Goal: Task Accomplishment & Management: Manage account settings

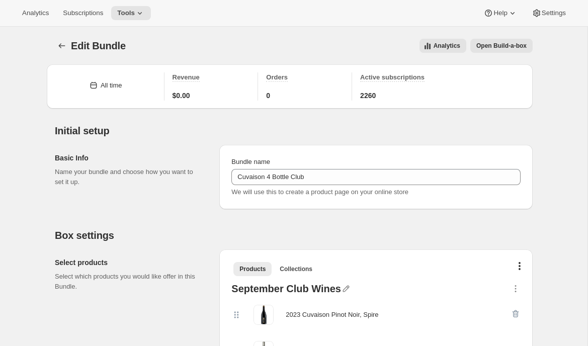
scroll to position [911, 0]
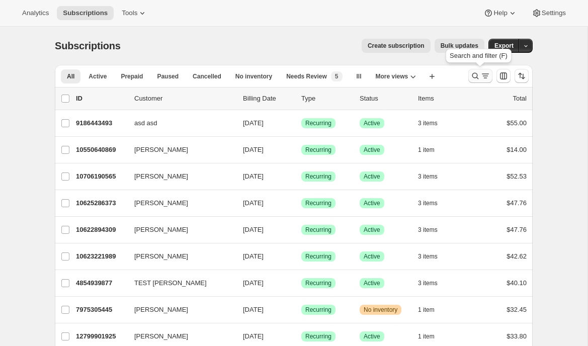
click at [477, 80] on icon "Search and filter results" at bounding box center [476, 76] width 10 height 10
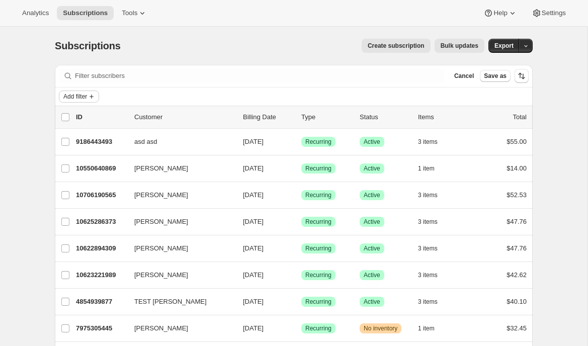
click at [81, 94] on span "Add filter" at bounding box center [75, 97] width 24 height 8
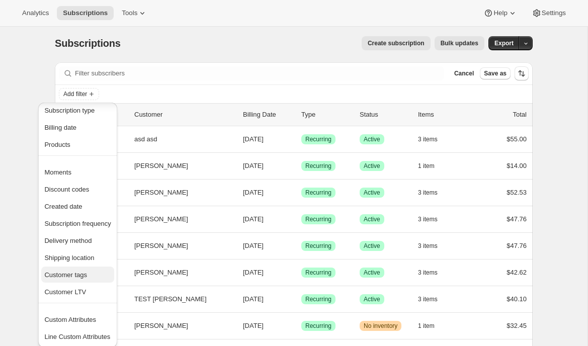
scroll to position [26, 0]
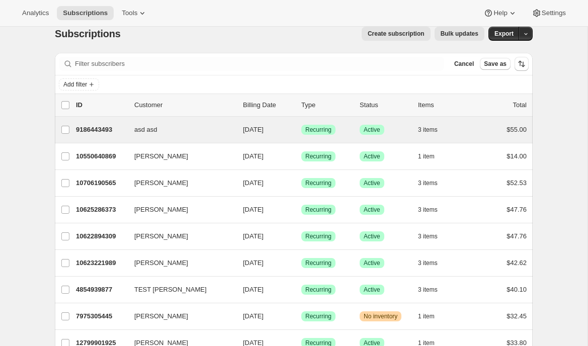
scroll to position [0, 0]
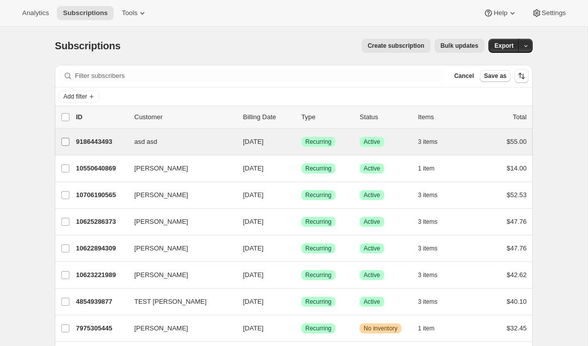
click at [66, 141] on input "asd asd" at bounding box center [65, 142] width 8 height 8
checkbox input "true"
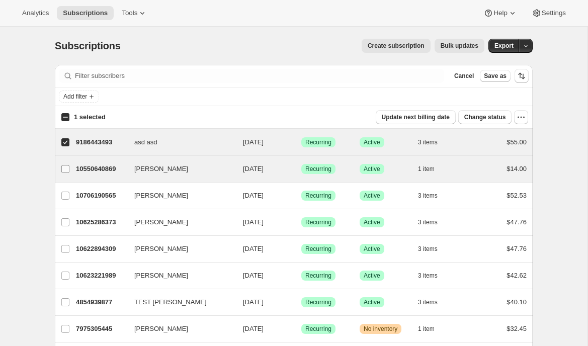
click at [64, 169] on input "Brian Singer" at bounding box center [65, 169] width 8 height 8
checkbox input "true"
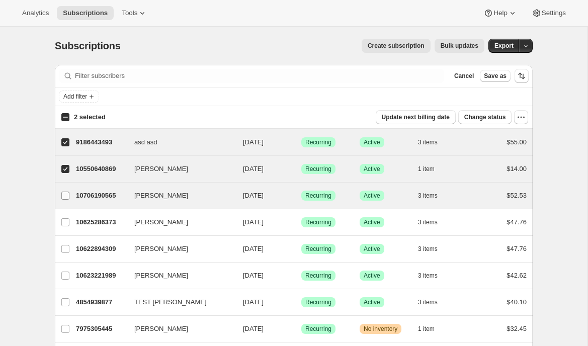
click at [65, 196] on input "Adrian Andrade" at bounding box center [65, 196] width 8 height 8
checkbox input "true"
click at [85, 96] on span "Add filter" at bounding box center [75, 97] width 24 height 8
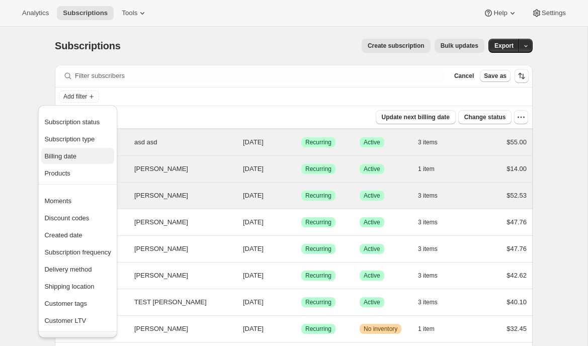
click at [67, 159] on span "Billing date" at bounding box center [60, 157] width 32 height 8
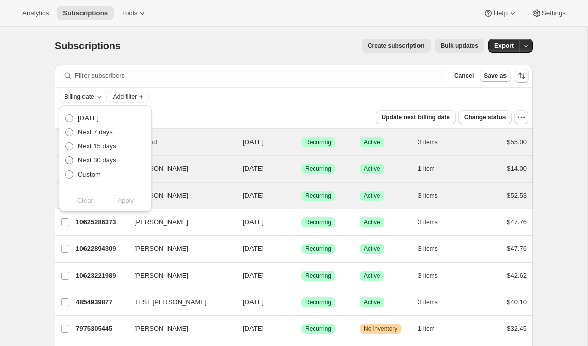
click at [105, 161] on span "Next 30 days" at bounding box center [97, 161] width 38 height 8
click at [66, 157] on input "Next 30 days" at bounding box center [65, 157] width 1 height 1
radio input "true"
click at [125, 203] on span "Apply" at bounding box center [125, 201] width 17 height 10
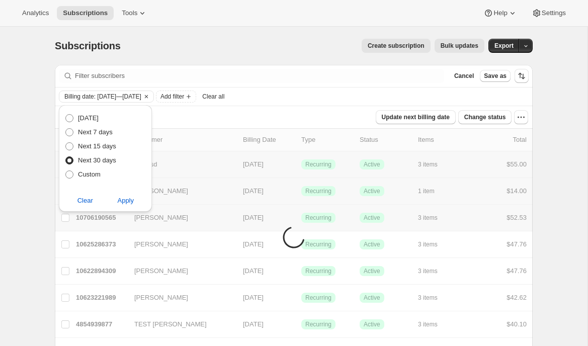
checkbox input "false"
checkbox input "true"
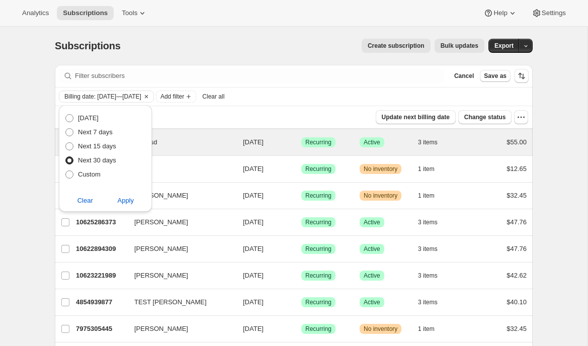
click at [454, 50] on button "Bulk updates" at bounding box center [460, 46] width 50 height 14
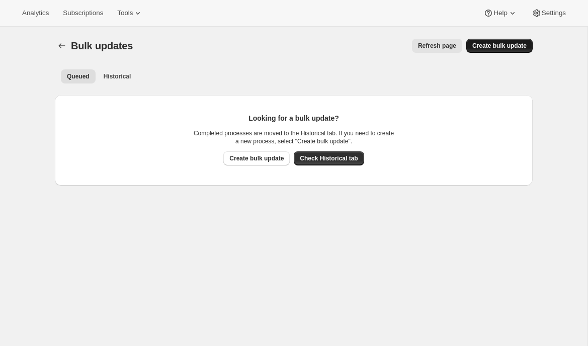
click at [511, 46] on span "Create bulk update" at bounding box center [500, 46] width 54 height 8
select select "11"
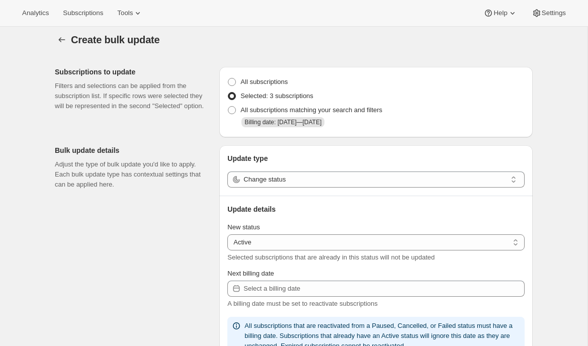
scroll to position [7, 0]
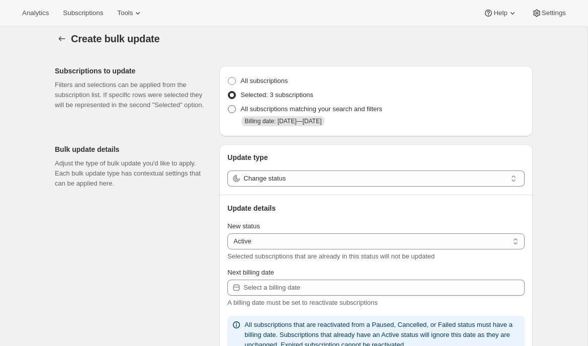
click at [315, 109] on span "All subscriptions matching your search and filters" at bounding box center [312, 109] width 142 height 8
click at [229, 106] on input "All subscriptions matching your search and filters" at bounding box center [228, 105] width 1 height 1
radio input "true"
click at [292, 95] on span "Selected: 3 subscriptions" at bounding box center [277, 95] width 73 height 8
click at [229, 92] on input "Selected: 3 subscriptions" at bounding box center [228, 91] width 1 height 1
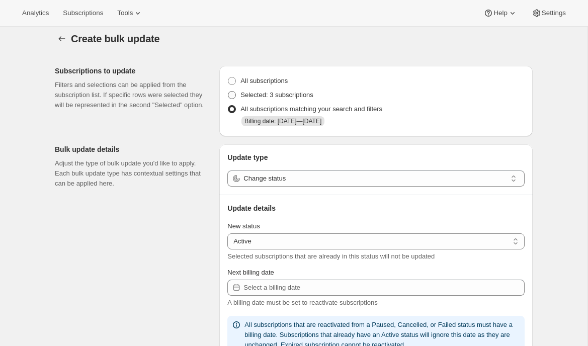
radio input "true"
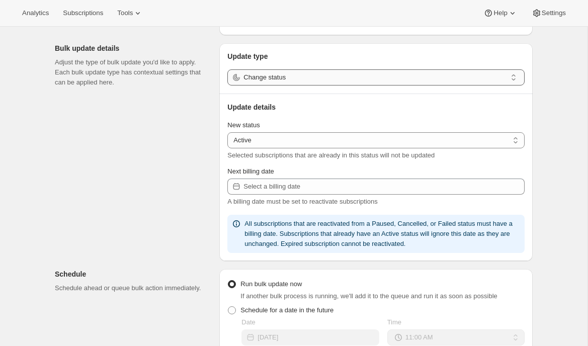
scroll to position [116, 0]
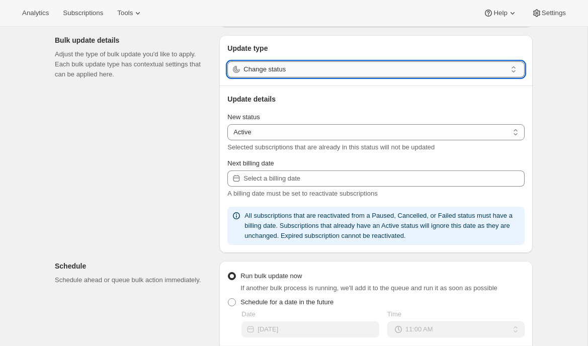
click at [340, 77] on input "Change status" at bounding box center [375, 69] width 263 height 16
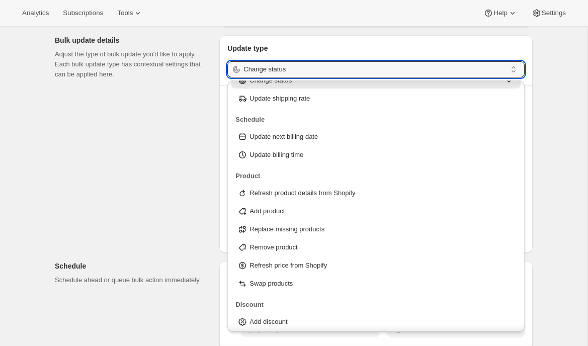
scroll to position [32, 0]
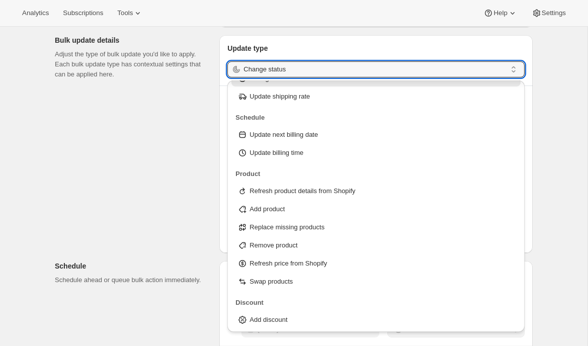
click at [202, 211] on div "Subscriptions to update Filters and selections can be applied from the subscrip…" at bounding box center [290, 267] width 486 height 637
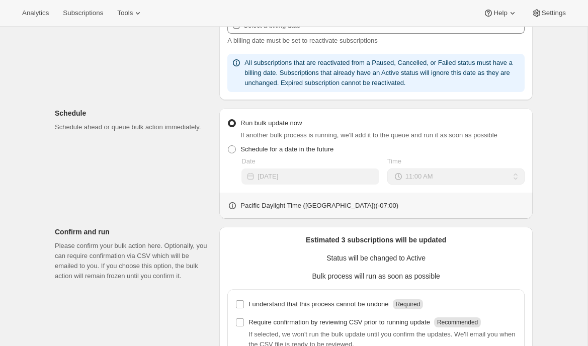
scroll to position [271, 0]
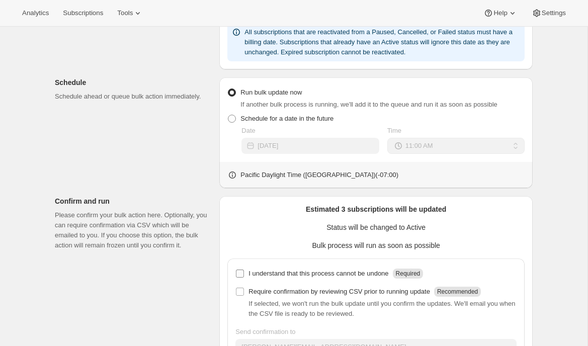
click at [298, 274] on p "I understand that this process cannot be undone" at bounding box center [319, 274] width 140 height 10
click at [244, 274] on input "I understand that this process cannot be undone Required" at bounding box center [240, 274] width 8 height 8
checkbox input "true"
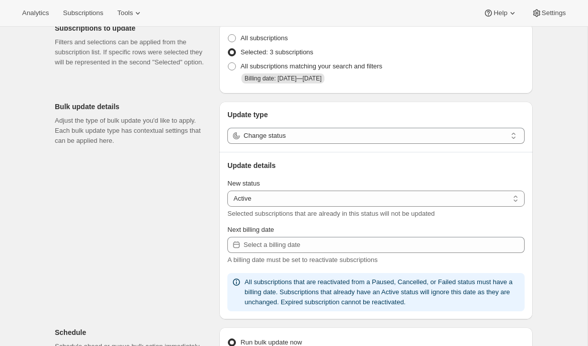
scroll to position [0, 0]
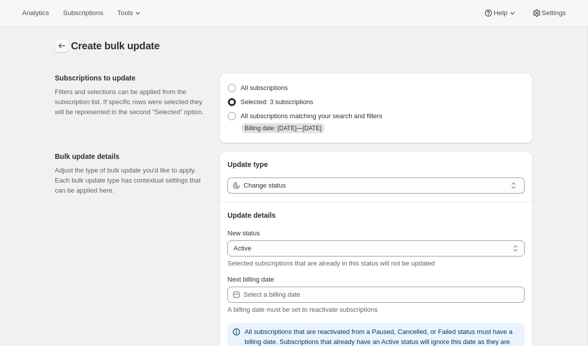
click at [57, 43] on icon "button" at bounding box center [62, 46] width 10 height 10
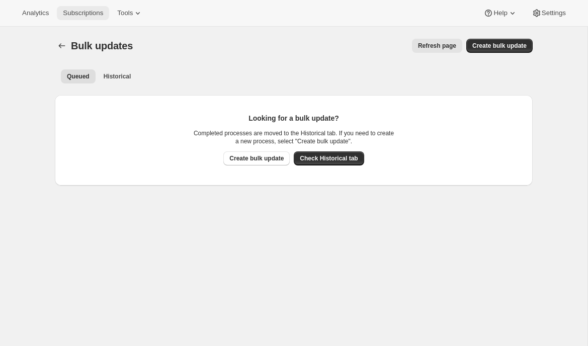
click at [92, 11] on span "Subscriptions" at bounding box center [83, 13] width 40 height 8
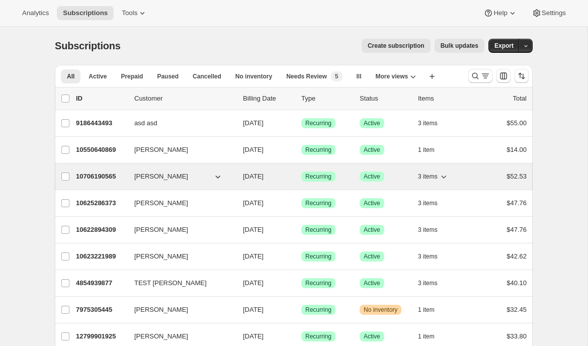
click at [94, 179] on p "10706190565" at bounding box center [101, 177] width 50 height 10
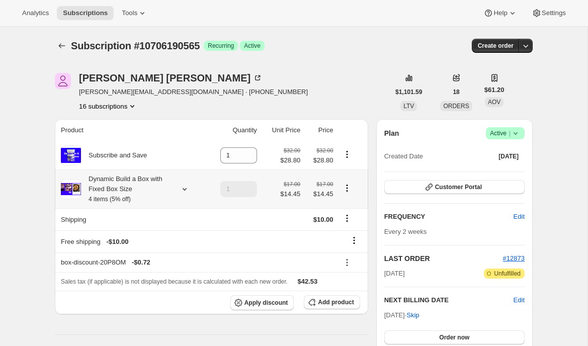
click at [184, 189] on icon at bounding box center [185, 189] width 10 height 10
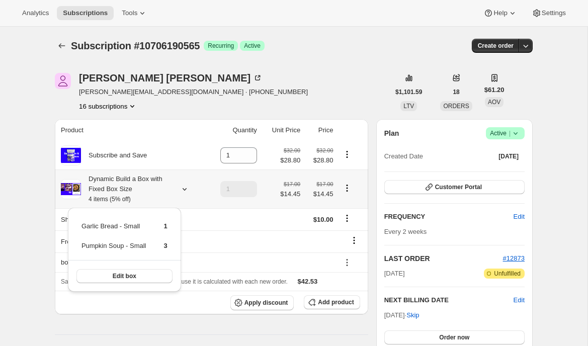
click at [181, 183] on div "Dynamic Build a Box with Fixed Box Size 4 items (5% off)" at bounding box center [132, 189] width 142 height 30
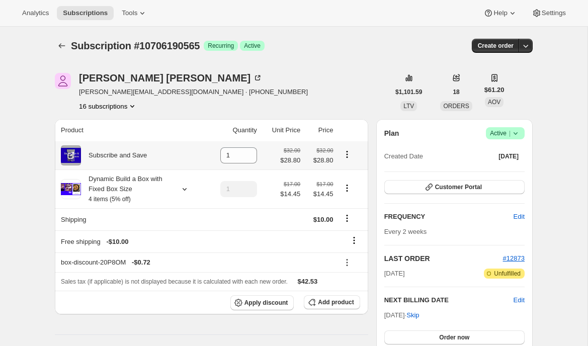
click at [172, 160] on div "Subscribe and Save" at bounding box center [132, 155] width 142 height 20
click at [337, 305] on span "Add product" at bounding box center [336, 303] width 36 height 8
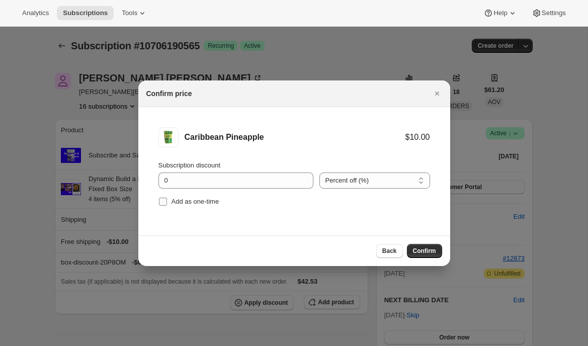
click at [163, 199] on input "Add as one-time" at bounding box center [163, 202] width 8 height 8
click at [200, 205] on span "Add as one-time" at bounding box center [196, 202] width 48 height 8
click at [167, 205] on input "Add as one-time" at bounding box center [163, 202] width 8 height 8
checkbox input "false"
click at [436, 96] on icon "Close" at bounding box center [437, 94] width 10 height 10
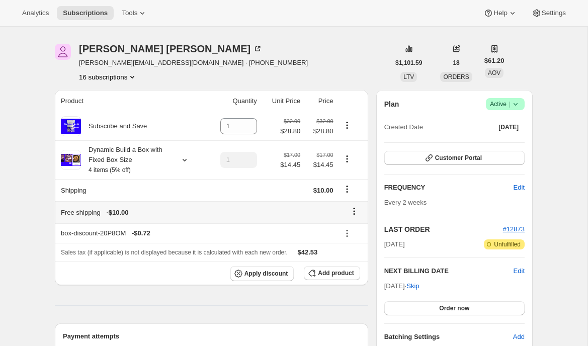
scroll to position [31, 0]
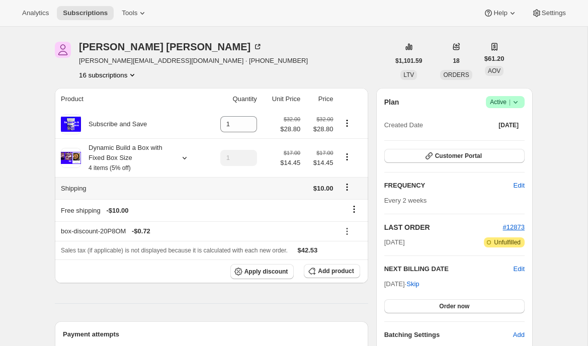
click at [349, 185] on icon "Shipping actions" at bounding box center [347, 187] width 10 height 10
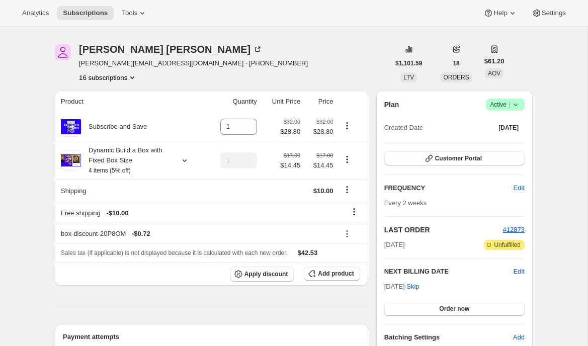
scroll to position [24, 0]
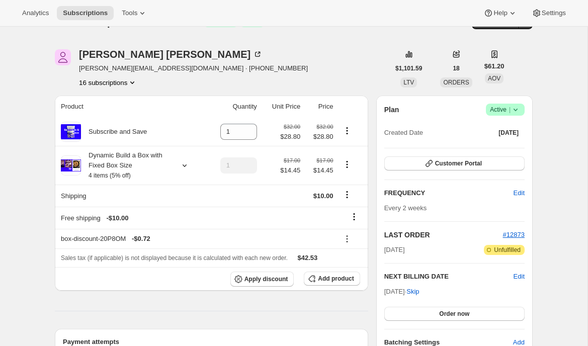
click at [517, 109] on icon at bounding box center [516, 110] width 4 height 3
click at [501, 149] on span "Cancel subscription" at bounding box center [502, 147] width 57 height 8
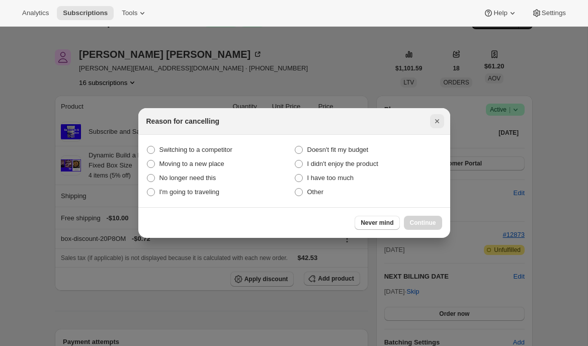
click at [439, 123] on icon "Close" at bounding box center [437, 121] width 10 height 10
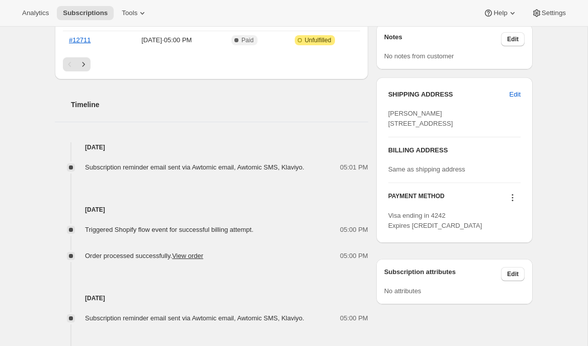
scroll to position [400, 0]
click at [518, 203] on button at bounding box center [513, 197] width 16 height 11
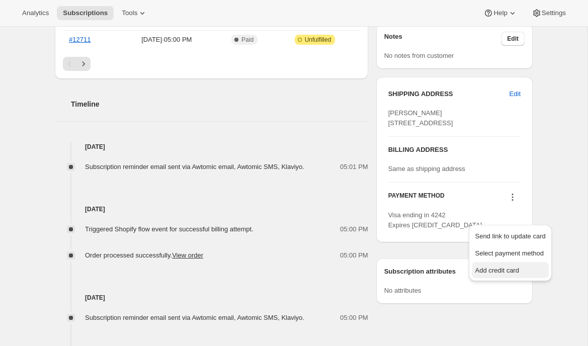
click at [495, 268] on span "Add credit card" at bounding box center [497, 271] width 44 height 8
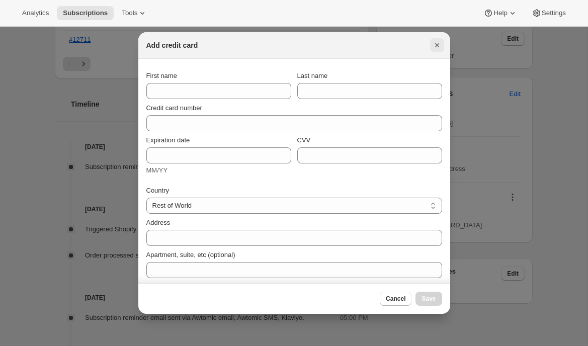
click at [440, 46] on icon "Close" at bounding box center [437, 45] width 10 height 10
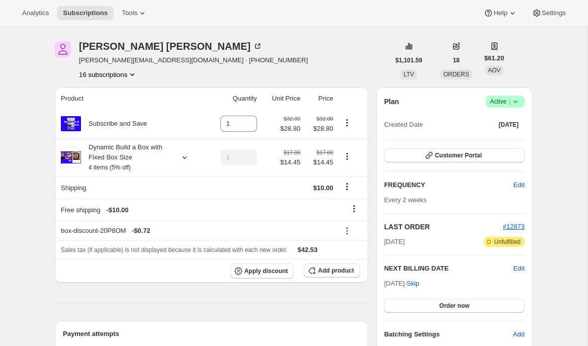
scroll to position [0, 0]
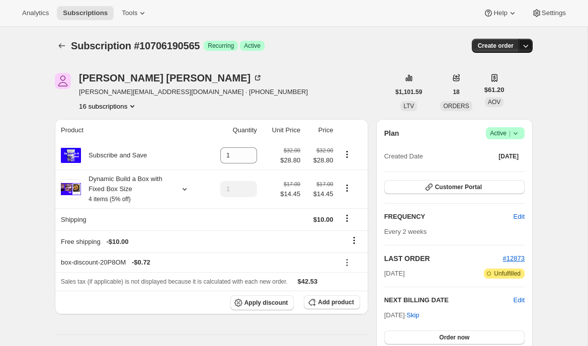
click at [530, 50] on icon "button" at bounding box center [526, 46] width 10 height 10
click at [470, 89] on span "Create custom one-time order" at bounding box center [483, 84] width 87 height 10
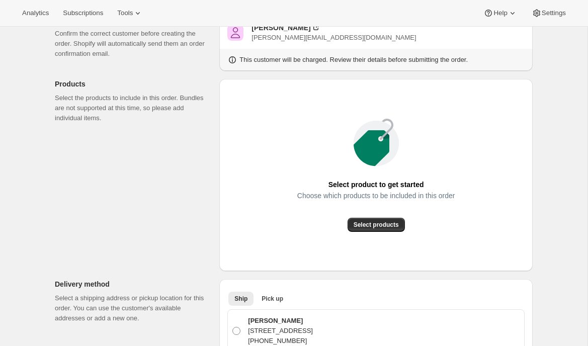
scroll to position [82, 0]
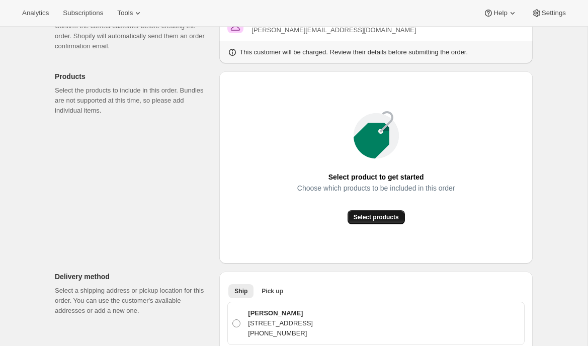
click at [366, 224] on button "Select products" at bounding box center [376, 217] width 57 height 14
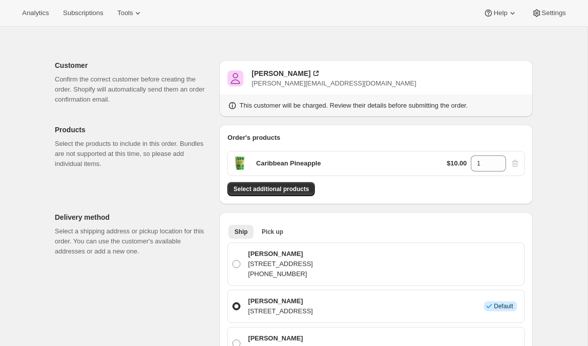
scroll to position [0, 0]
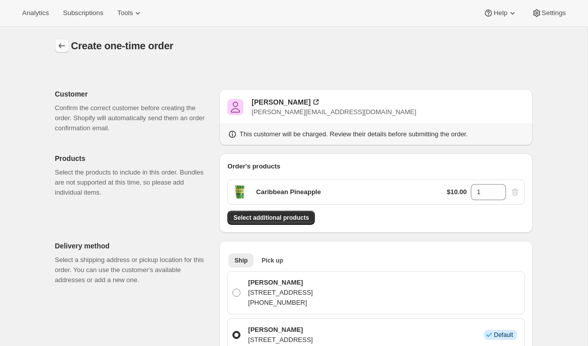
click at [61, 47] on icon "button" at bounding box center [62, 46] width 10 height 10
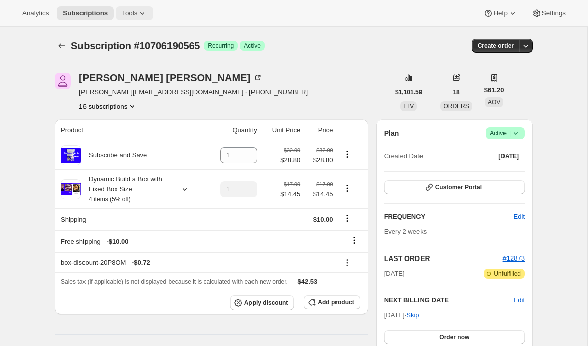
click at [144, 13] on icon at bounding box center [142, 13] width 4 height 3
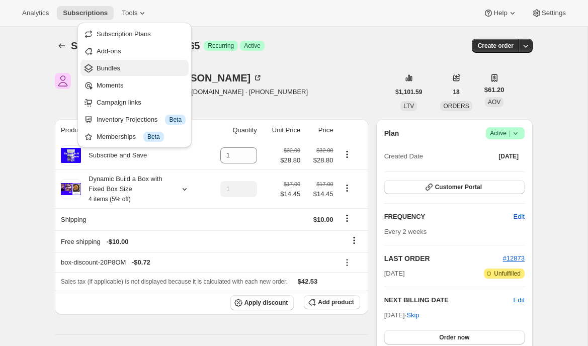
click at [131, 75] on button "Bundles" at bounding box center [135, 68] width 108 height 16
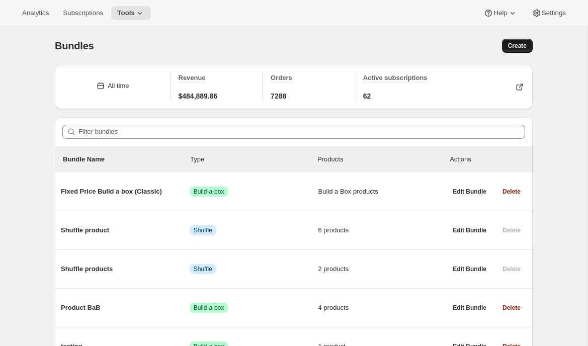
click at [524, 41] on button "Create" at bounding box center [517, 46] width 31 height 14
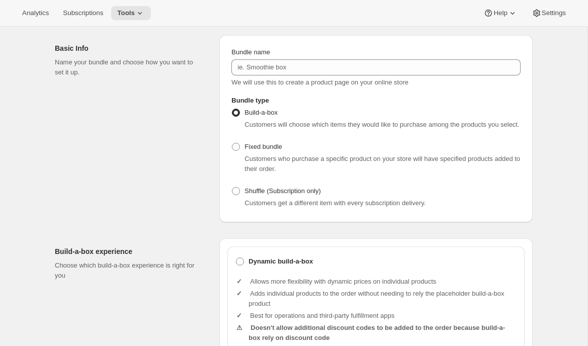
scroll to position [62, 0]
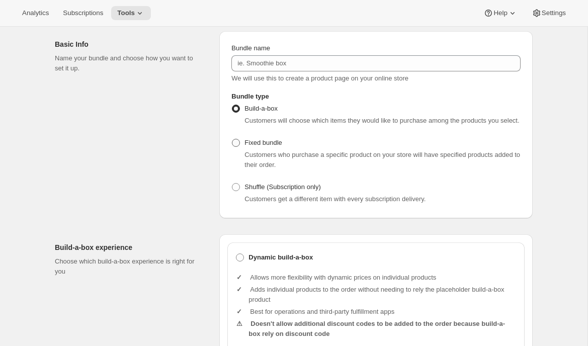
click at [272, 146] on span "Fixed bundle" at bounding box center [263, 143] width 37 height 8
click at [233, 139] on input "Fixed bundle" at bounding box center [232, 139] width 1 height 1
radio input "true"
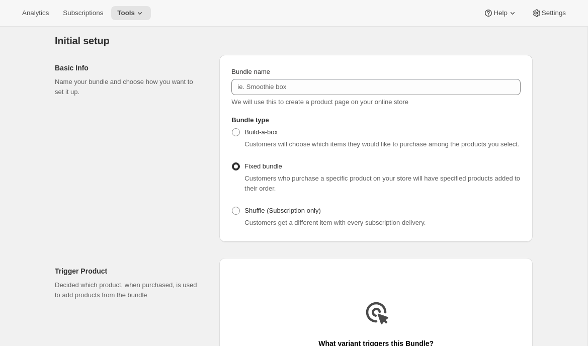
scroll to position [0, 0]
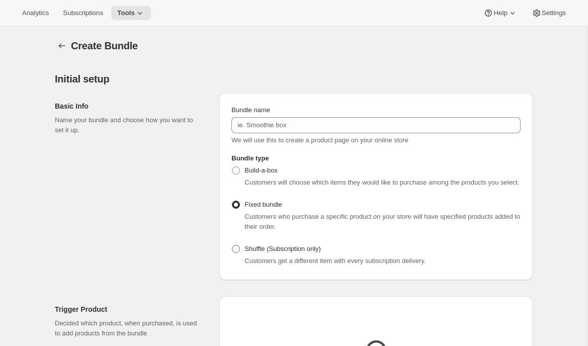
click at [265, 253] on span "Shuffle (Subscription only)" at bounding box center [283, 249] width 77 height 8
click at [233, 246] on input "Shuffle (Subscription only)" at bounding box center [232, 245] width 1 height 1
radio input "true"
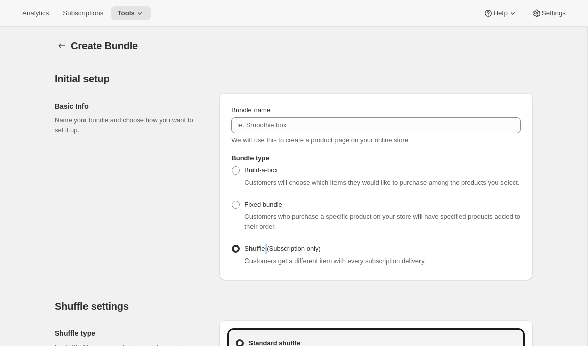
click at [265, 253] on span "Shuffle (Subscription only)" at bounding box center [283, 249] width 77 height 8
click at [233, 246] on input "Shuffle (Subscription only)" at bounding box center [232, 245] width 1 height 1
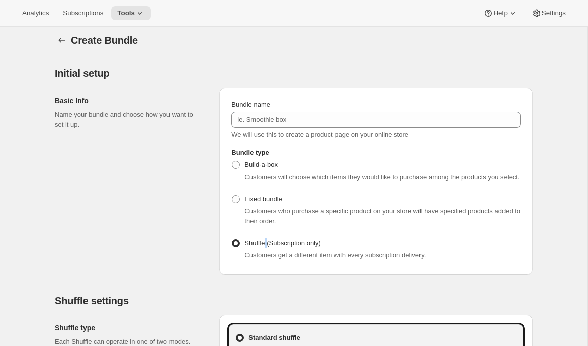
scroll to position [9, 0]
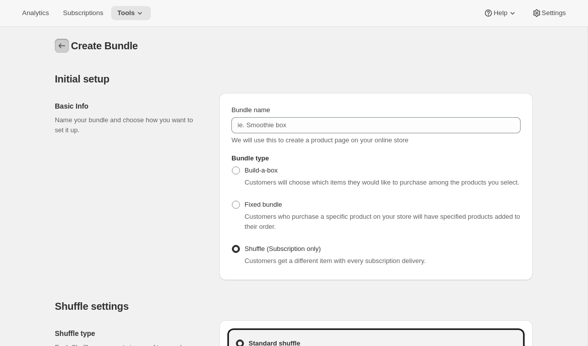
click at [64, 51] on button "Bundles" at bounding box center [62, 46] width 14 height 14
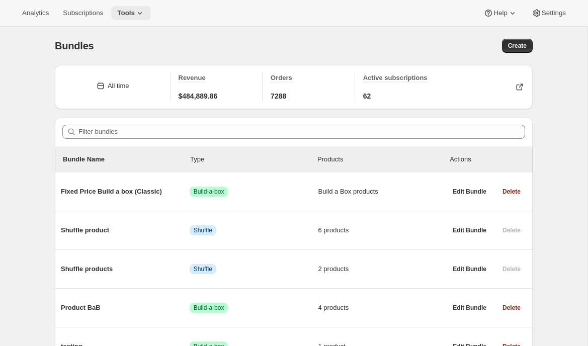
click at [145, 16] on icon at bounding box center [140, 13] width 10 height 10
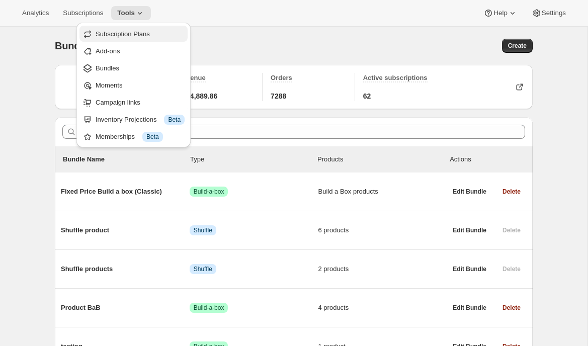
click at [145, 41] on button "Subscription Plans" at bounding box center [134, 34] width 108 height 16
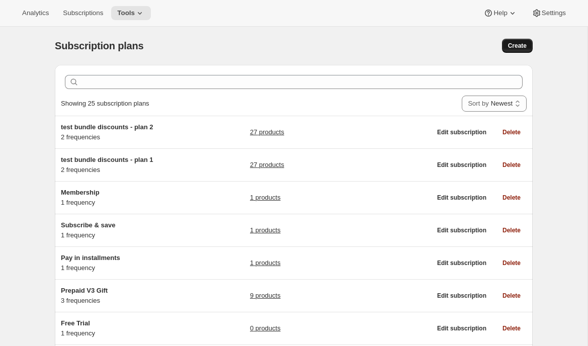
click at [517, 48] on span "Create" at bounding box center [517, 46] width 19 height 8
select select "WEEK"
select select "MONTH"
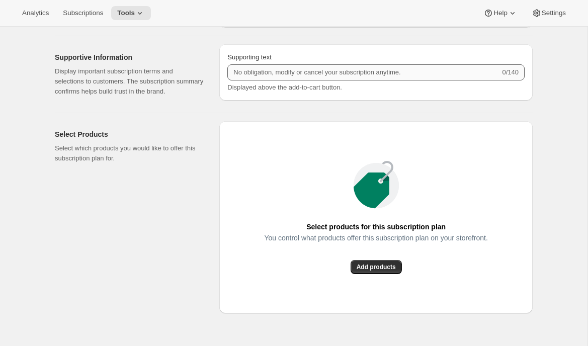
scroll to position [634, 0]
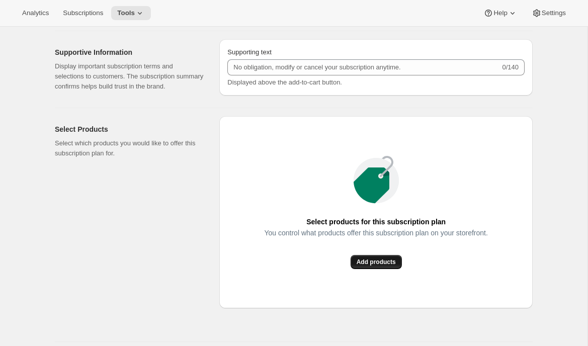
click at [357, 266] on span "Add products" at bounding box center [376, 262] width 39 height 8
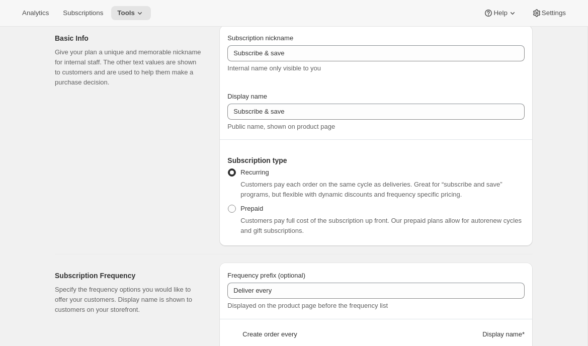
scroll to position [18, 0]
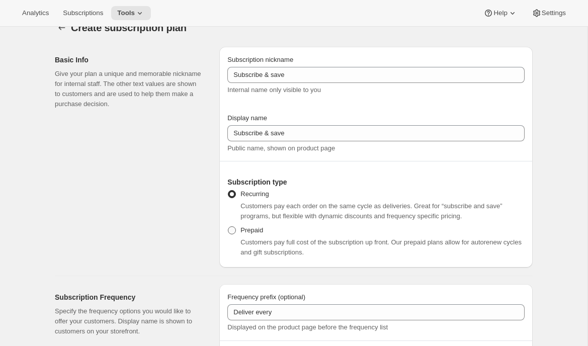
click at [236, 229] on span at bounding box center [232, 230] width 9 height 9
click at [229, 227] on input "Prepaid" at bounding box center [228, 227] width 1 height 1
radio input "true"
select select "MONTH"
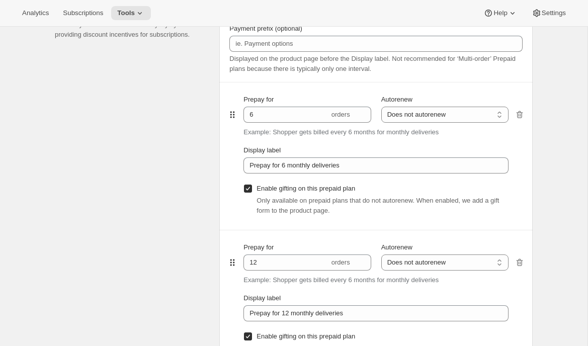
scroll to position [603, 0]
click at [398, 267] on select "Does not autorenew Renews after prepaid period" at bounding box center [445, 262] width 127 height 16
select select "ENABLED"
click at [382, 254] on select "Does not autorenew Renews after prepaid period" at bounding box center [445, 262] width 127 height 16
type input "Prepay for 12 monthly deliveries, Autorenews"
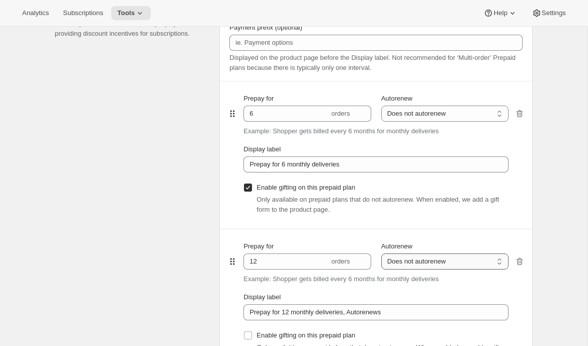
checkbox input "false"
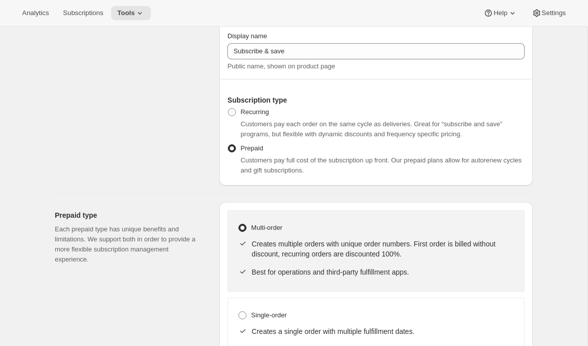
scroll to position [0, 0]
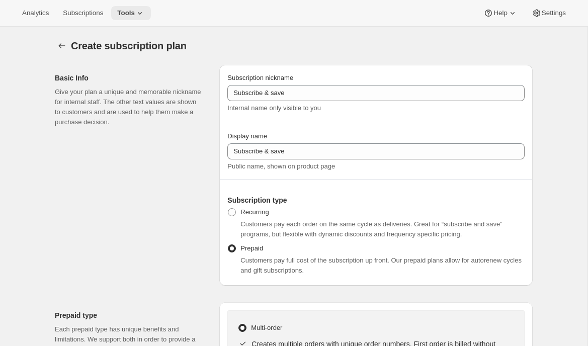
click at [145, 10] on icon at bounding box center [140, 13] width 10 height 10
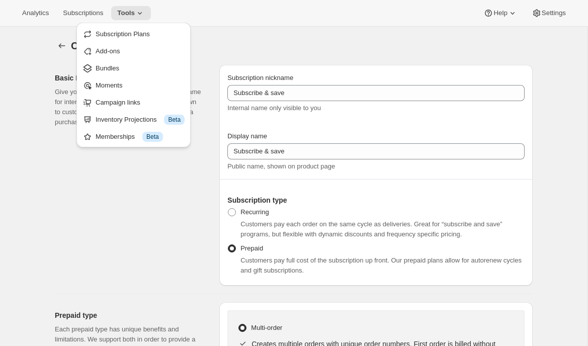
click at [196, 9] on div "Analytics Subscriptions Tools Help Settings" at bounding box center [294, 13] width 588 height 27
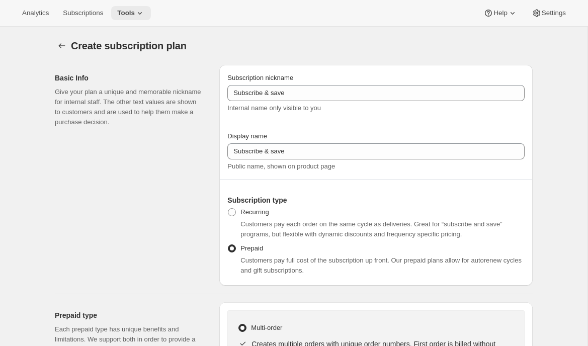
click at [145, 16] on icon at bounding box center [140, 13] width 10 height 10
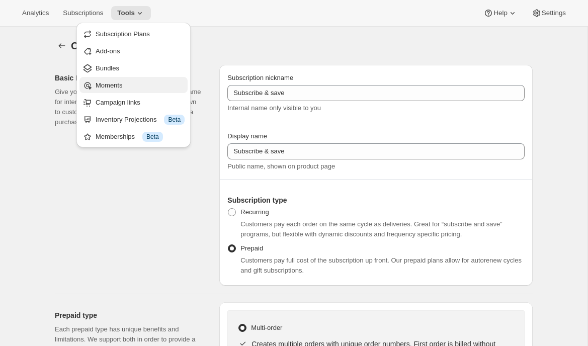
click at [116, 84] on span "Moments" at bounding box center [109, 86] width 27 height 8
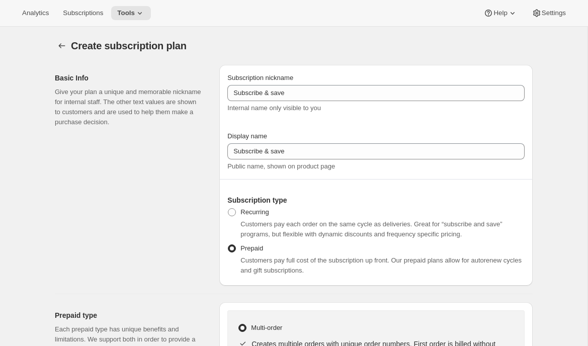
radio input "true"
select select "WEEK"
select select "MONTH"
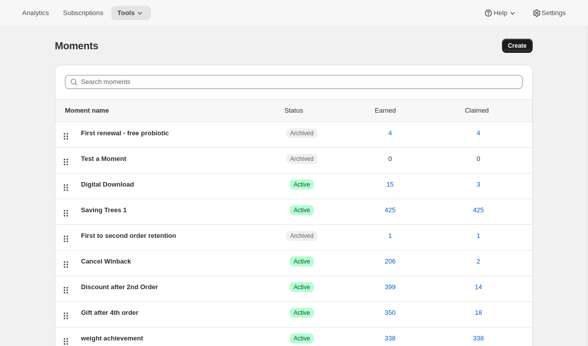
click at [527, 44] on button "Create" at bounding box center [517, 46] width 31 height 14
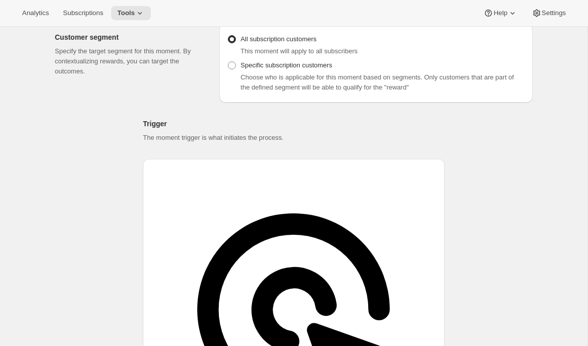
scroll to position [119, 0]
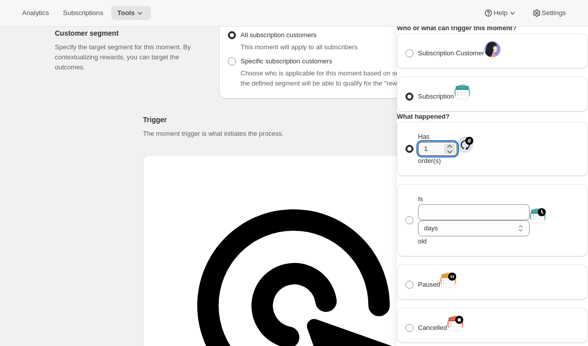
drag, startPoint x: 460, startPoint y: 239, endPoint x: 435, endPoint y: 239, distance: 24.7
click at [443, 165] on span "Has 1 order(s)" at bounding box center [437, 149] width 39 height 32
type input "3"
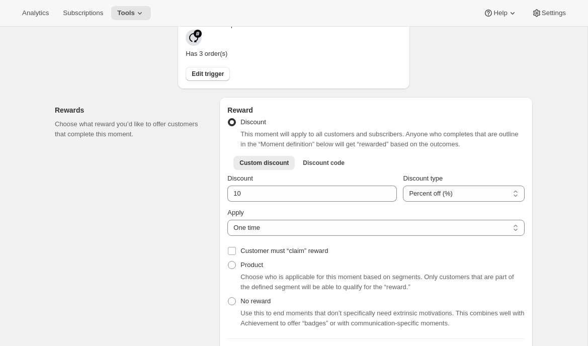
scroll to position [307, 0]
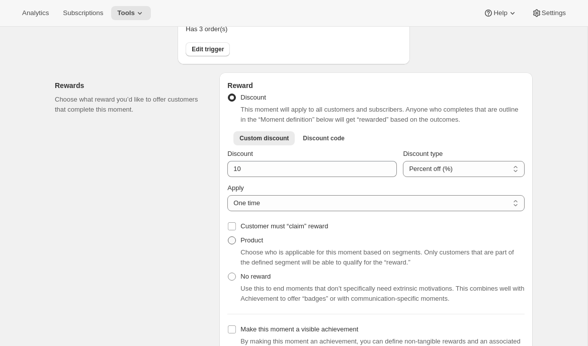
click at [250, 237] on span "Product" at bounding box center [252, 241] width 23 height 8
click at [229, 237] on input "Product" at bounding box center [228, 237] width 1 height 1
radio input "true"
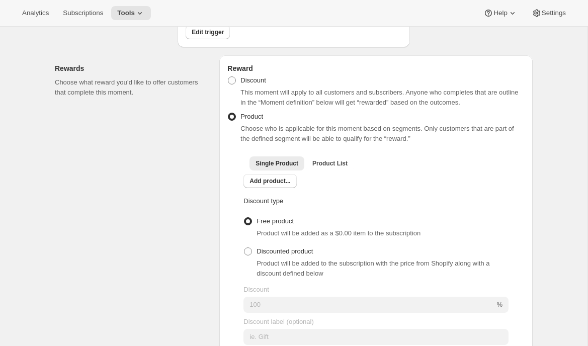
scroll to position [326, 0]
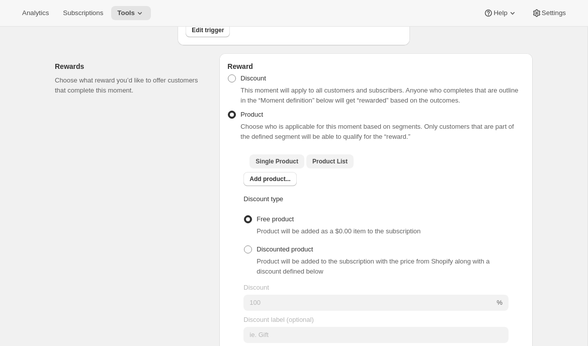
click at [338, 155] on button "Product List" at bounding box center [330, 162] width 47 height 14
checkbox input "true"
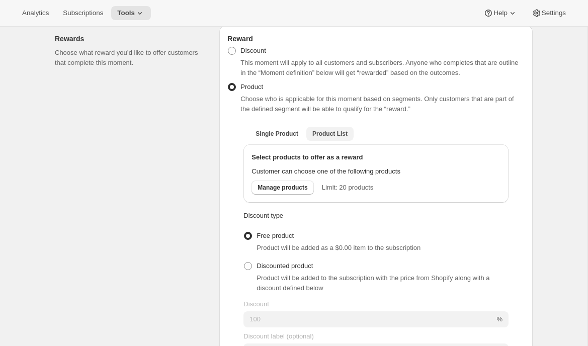
scroll to position [323, 0]
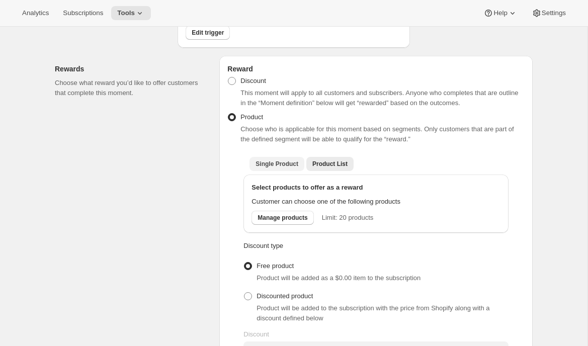
click at [282, 160] on span "Single Product" at bounding box center [277, 164] width 43 height 8
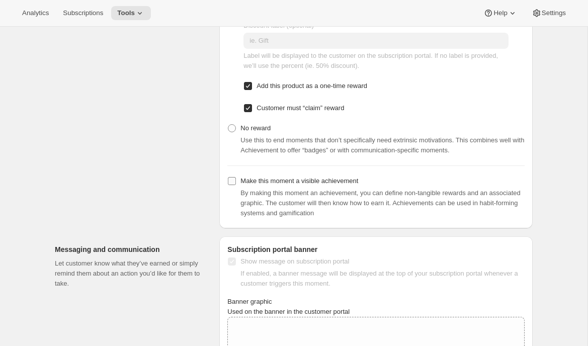
scroll to position [622, 0]
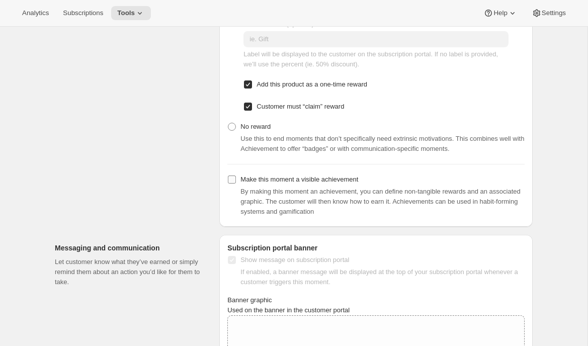
click at [280, 176] on span "Make this moment a visible achievement" at bounding box center [300, 180] width 118 height 8
click at [236, 176] on input "Make this moment a visible achievement" at bounding box center [232, 180] width 8 height 8
checkbox input "true"
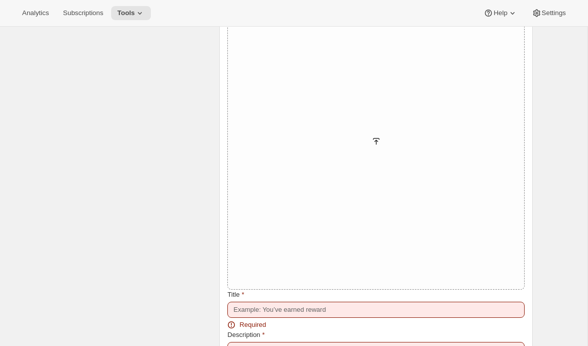
scroll to position [1202, 0]
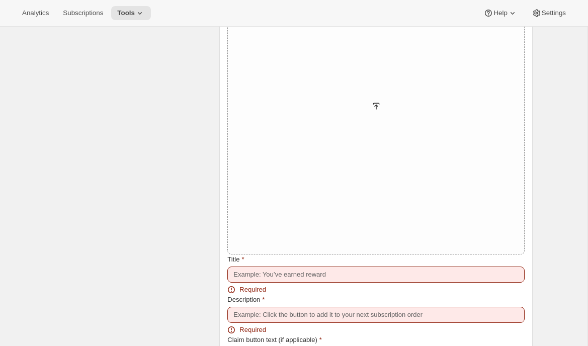
checkbox input "false"
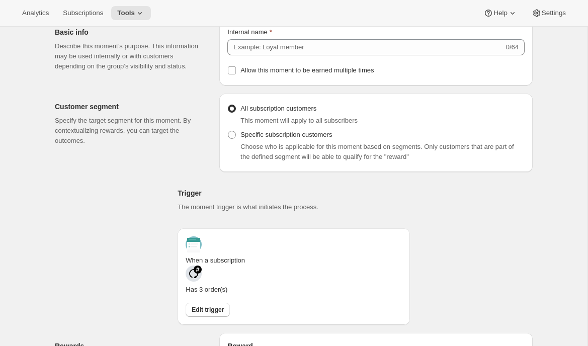
scroll to position [41, 0]
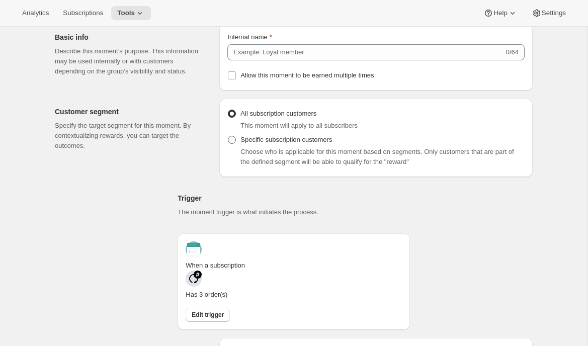
click at [256, 143] on span "Specific subscription customers" at bounding box center [287, 140] width 92 height 8
click at [229, 136] on input "Specific subscription customers" at bounding box center [228, 136] width 1 height 1
radio input "true"
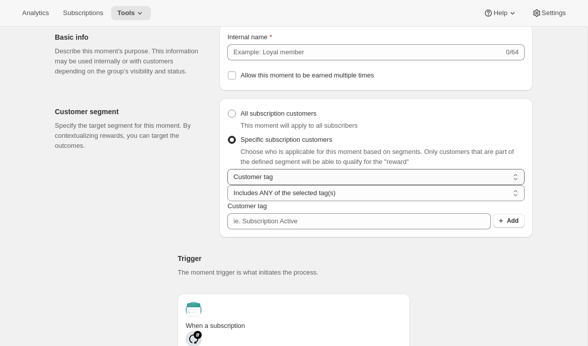
click at [339, 185] on select "Customer tag Subscription" at bounding box center [377, 177] width 298 height 16
select select "subscribesTo"
click at [228, 181] on select "Customer tag Subscription" at bounding box center [377, 177] width 298 height 16
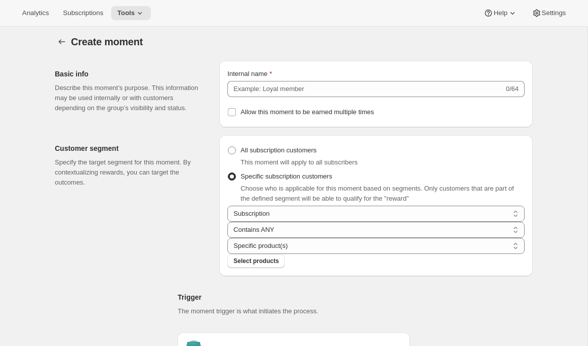
scroll to position [0, 0]
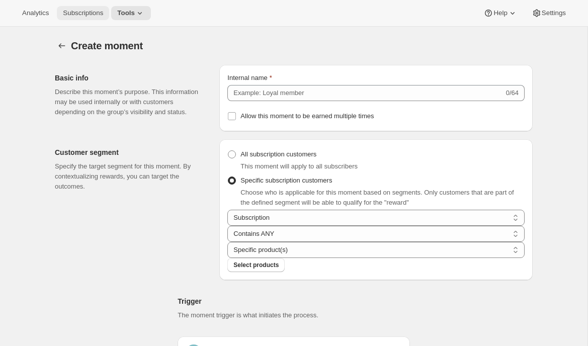
click at [79, 14] on span "Subscriptions" at bounding box center [83, 13] width 40 height 8
radio input "true"
checkbox input "false"
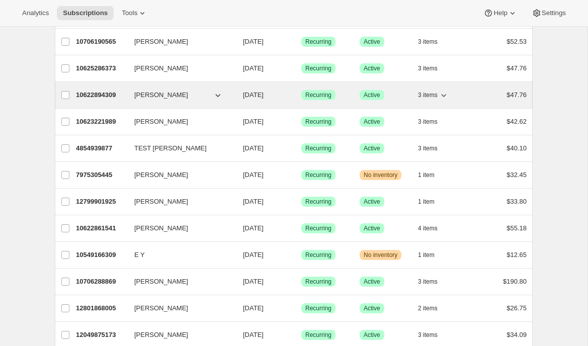
scroll to position [135, 0]
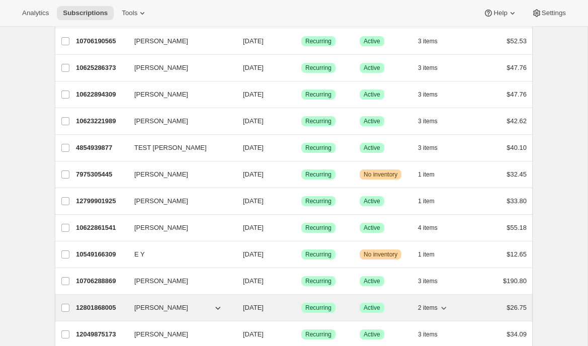
click at [94, 309] on p "12801868005" at bounding box center [101, 308] width 50 height 10
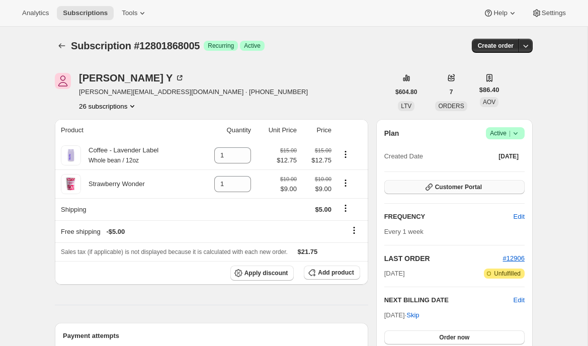
click at [414, 187] on button "Customer Portal" at bounding box center [455, 187] width 140 height 14
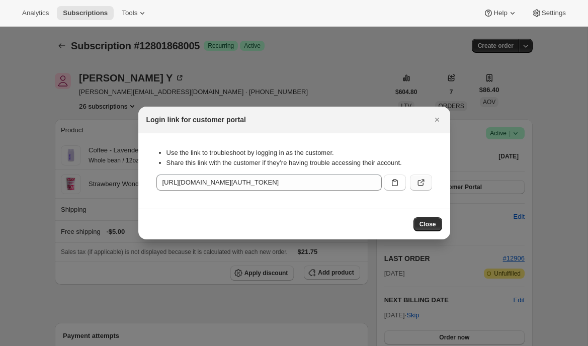
click at [420, 183] on icon ":r1lm:" at bounding box center [421, 183] width 10 height 10
click at [434, 119] on icon "Close" at bounding box center [437, 120] width 10 height 10
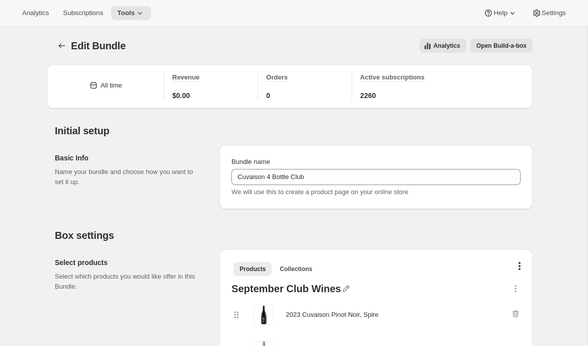
scroll to position [911, 0]
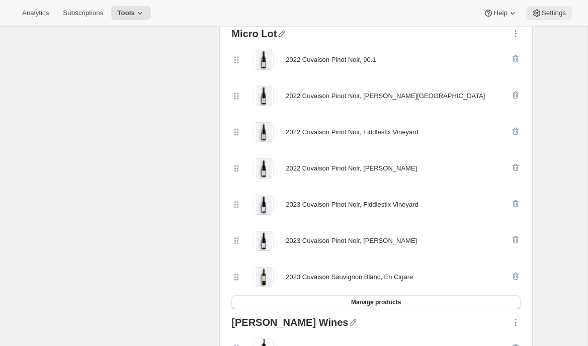
click at [540, 14] on icon at bounding box center [537, 13] width 10 height 10
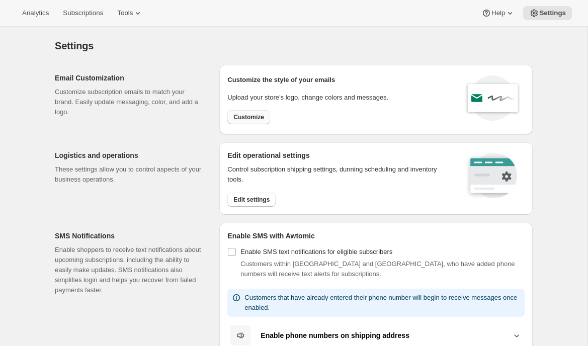
click at [242, 119] on span "Customize" at bounding box center [249, 117] width 31 height 8
select select "subscriptionMessage"
select select "5"
select select "15"
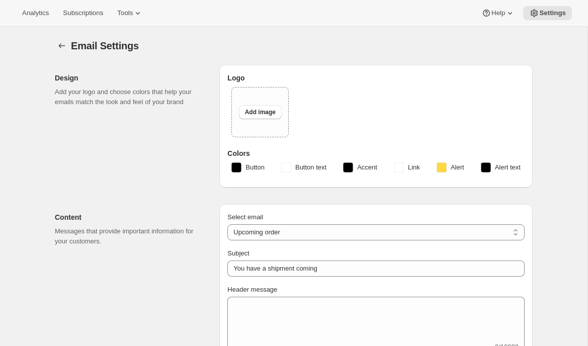
type input "Two Estates"
checkbox input "false"
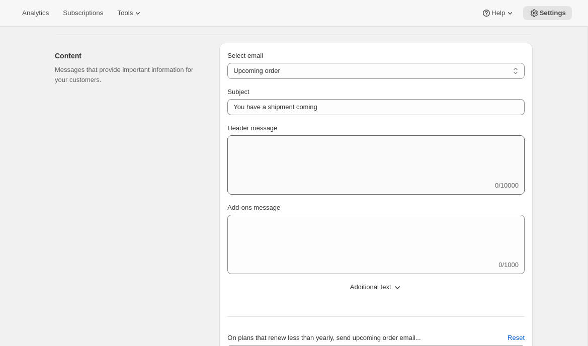
scroll to position [222, 0]
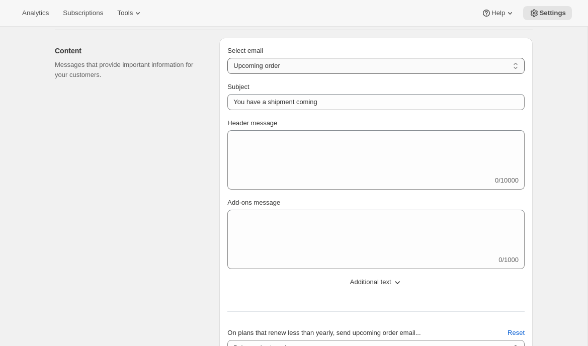
click at [372, 67] on select "New subscription Upcoming order Failed payment Delayed subscription (inventory …" at bounding box center [377, 66] width 298 height 16
select select "welcomeMessage"
click at [228, 58] on select "New subscription Upcoming order Failed payment Delayed subscription (inventory …" at bounding box center [377, 66] width 298 height 16
type input "Your new subscription"
